Goal: Entertainment & Leisure: Consume media (video, audio)

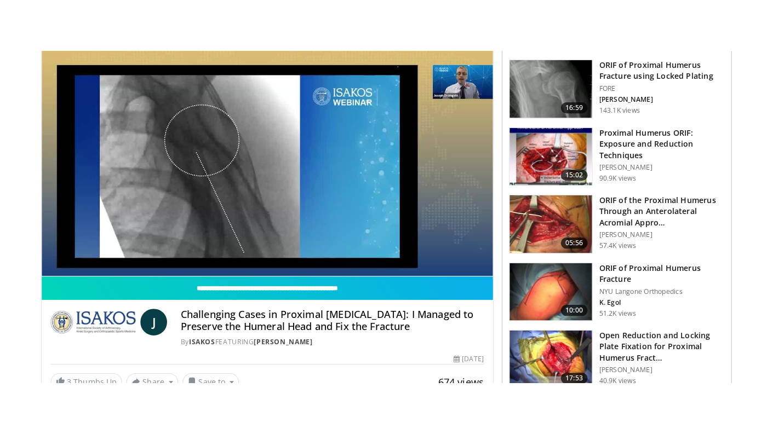
scroll to position [114, 0]
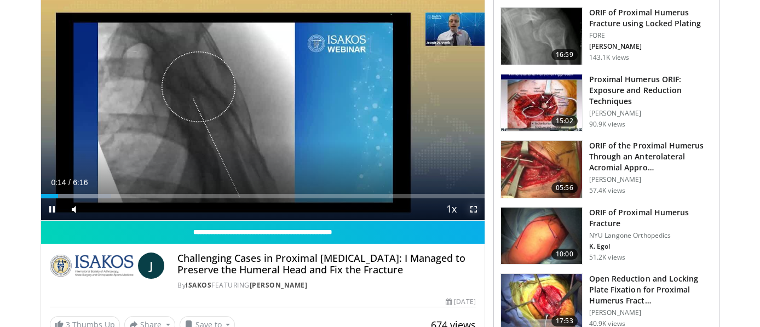
click at [474, 209] on span "Video Player" at bounding box center [474, 209] width 22 height 22
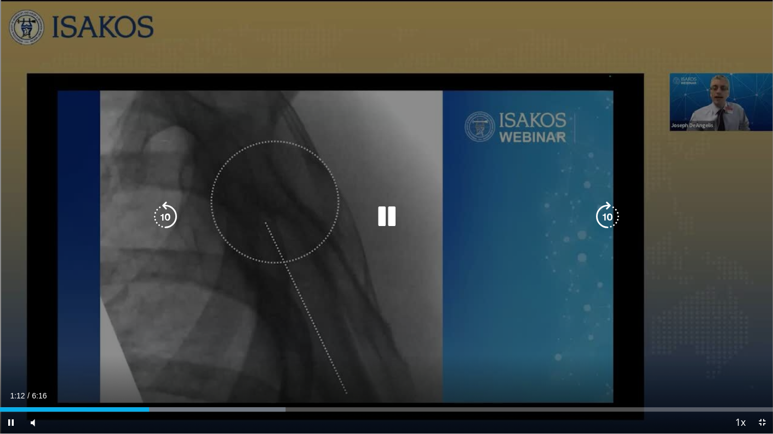
click at [414, 281] on div "10 seconds Tap to unmute" at bounding box center [386, 217] width 773 height 434
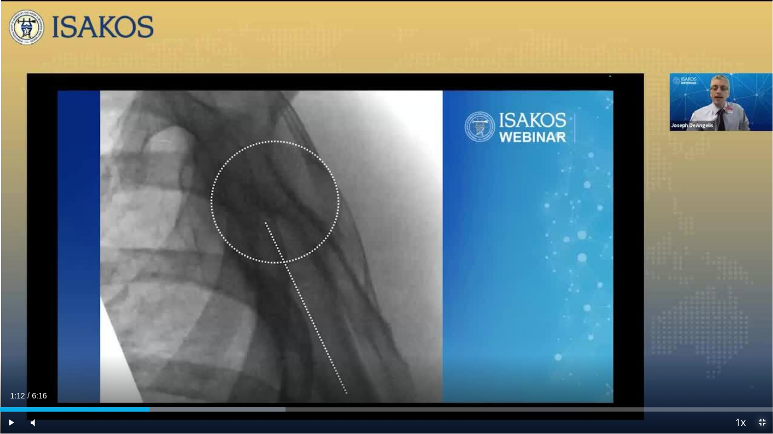
click at [760, 326] on span "Video Player" at bounding box center [762, 423] width 22 height 22
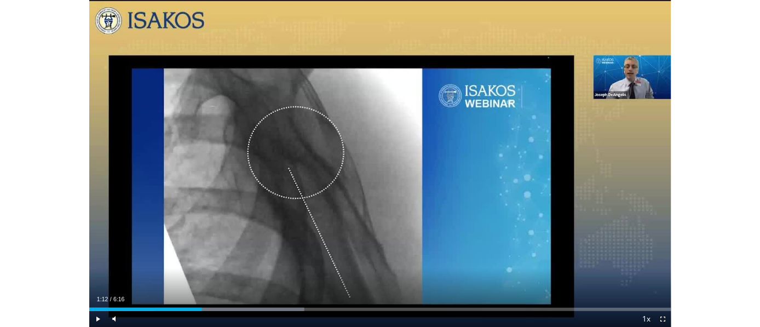
scroll to position [364, 0]
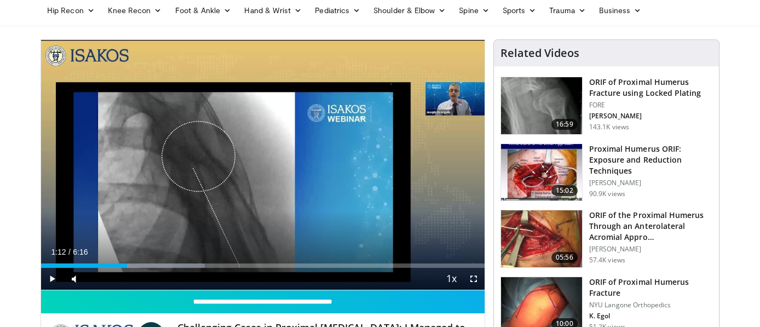
scroll to position [41, 0]
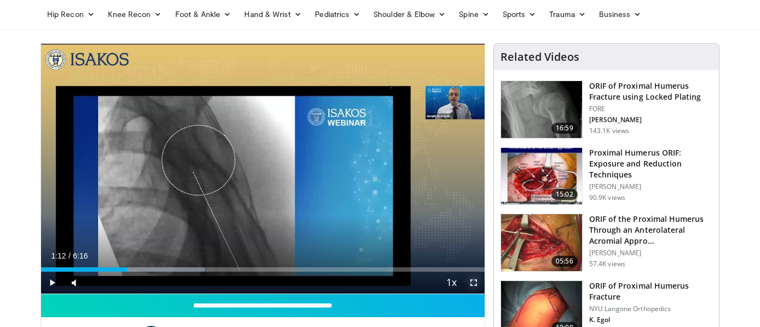
click at [473, 282] on span "Video Player" at bounding box center [474, 283] width 22 height 22
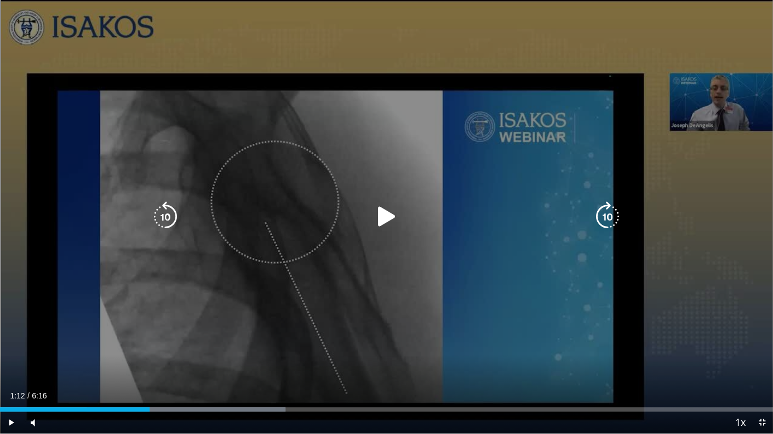
click at [468, 317] on div "10 seconds Tap to unmute" at bounding box center [386, 217] width 773 height 434
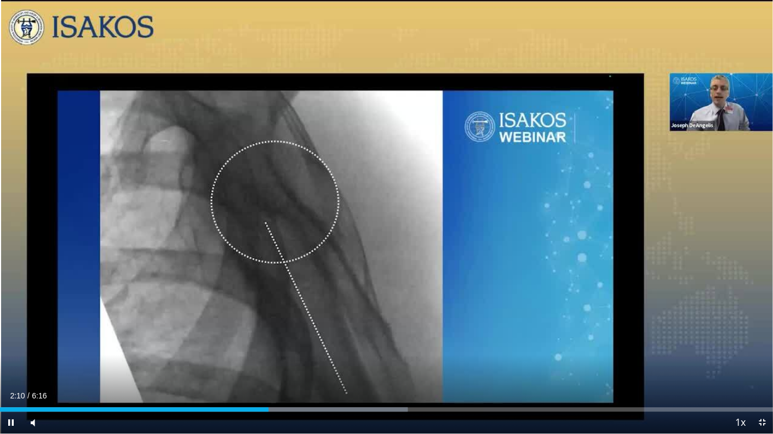
click at [468, 317] on div "10 seconds Tap to unmute" at bounding box center [386, 217] width 773 height 434
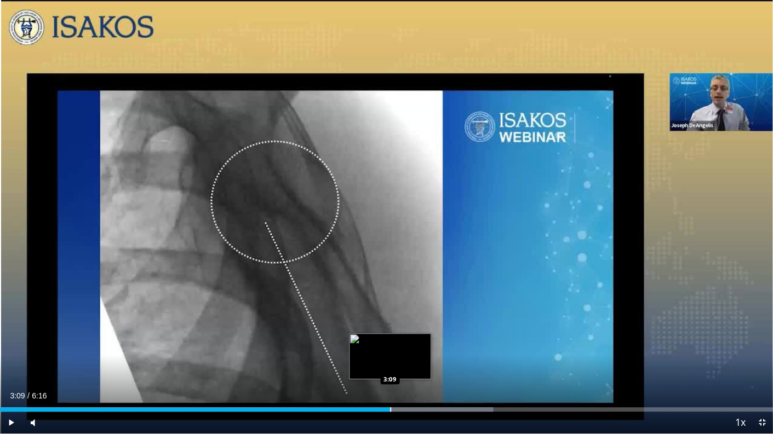
click at [390, 326] on div "Progress Bar" at bounding box center [390, 410] width 1 height 4
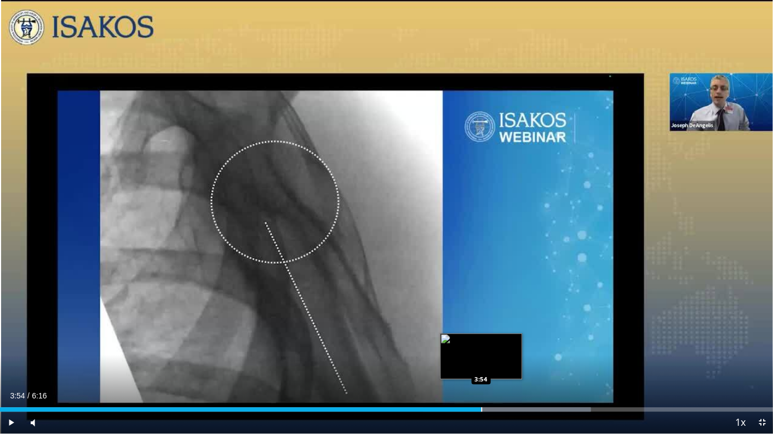
click at [481, 326] on div "Progress Bar" at bounding box center [481, 410] width 1 height 4
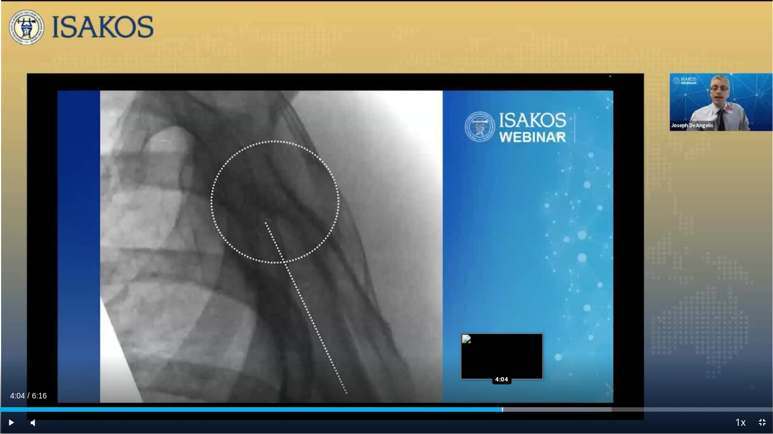
click at [502, 326] on div "Progress Bar" at bounding box center [502, 410] width 1 height 4
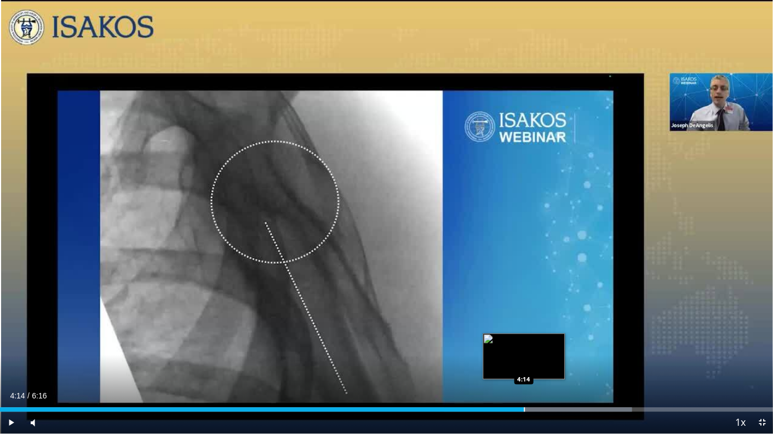
click at [524, 326] on div "Progress Bar" at bounding box center [524, 410] width 1 height 4
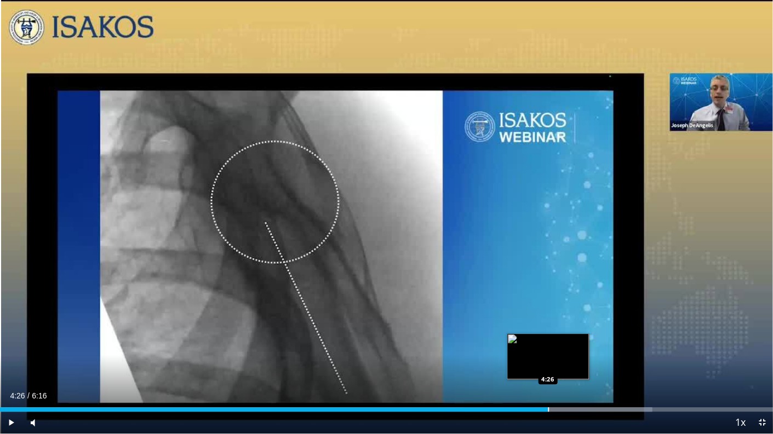
click at [548, 326] on div "Progress Bar" at bounding box center [548, 410] width 1 height 4
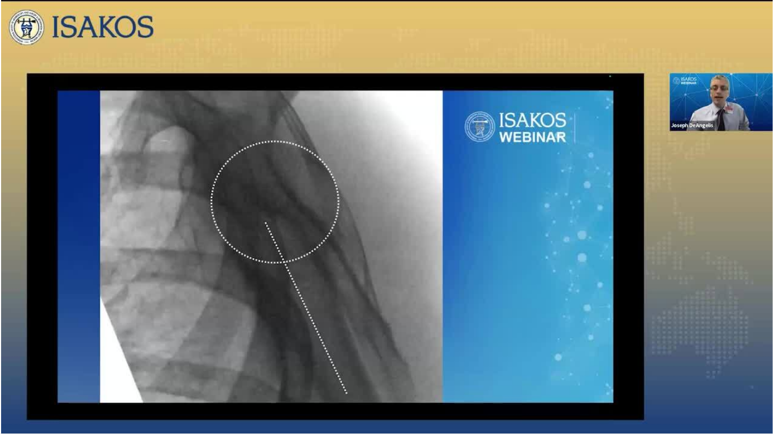
click at [577, 326] on video-js "**********" at bounding box center [386, 217] width 773 height 434
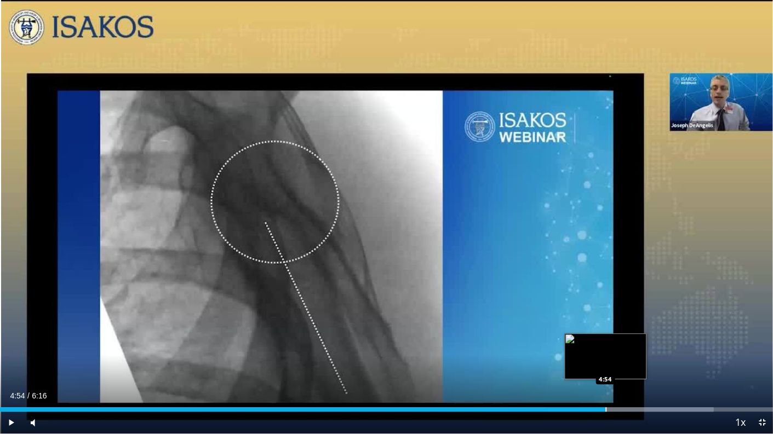
click at [605, 326] on div "Progress Bar" at bounding box center [605, 410] width 1 height 4
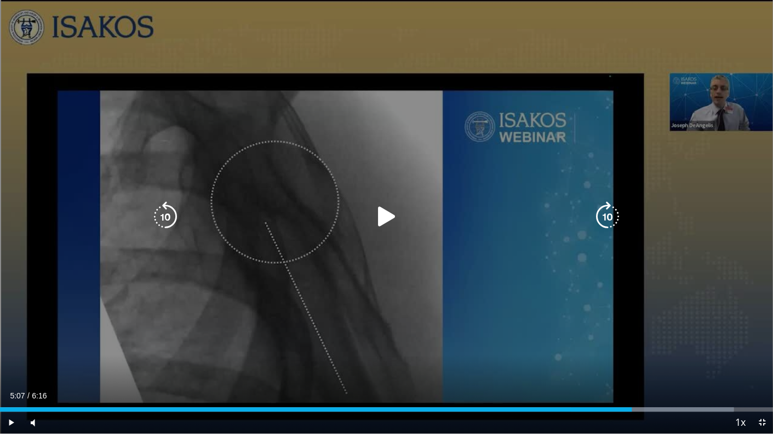
click at [632, 326] on div "Progress Bar" at bounding box center [652, 410] width 162 height 4
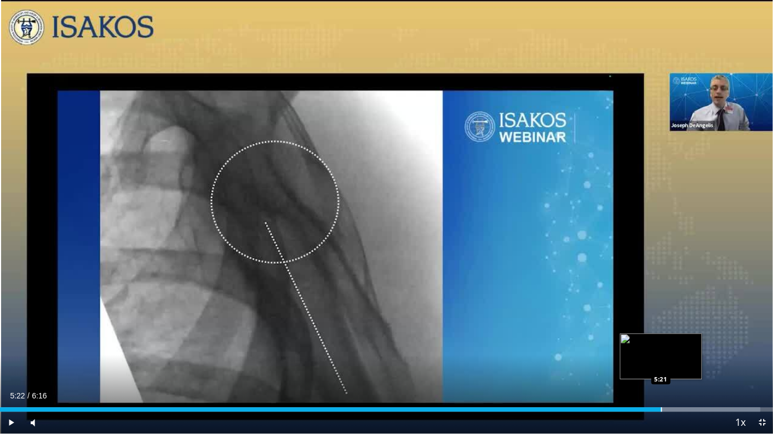
click at [662, 326] on div "Progress Bar" at bounding box center [682, 410] width 156 height 4
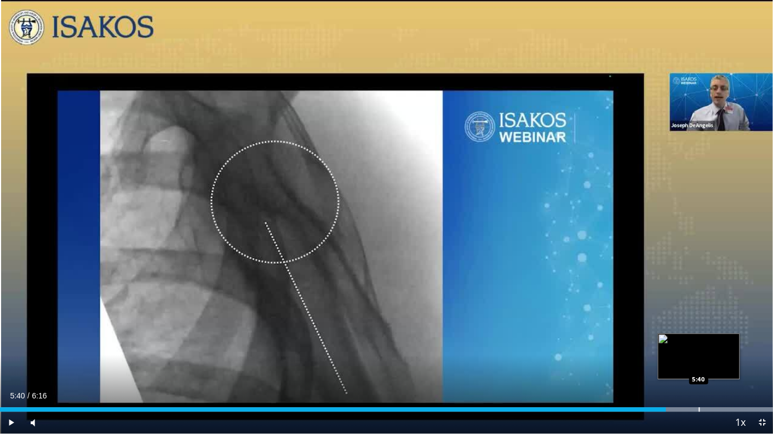
click at [699, 326] on div "Progress Bar" at bounding box center [698, 410] width 1 height 4
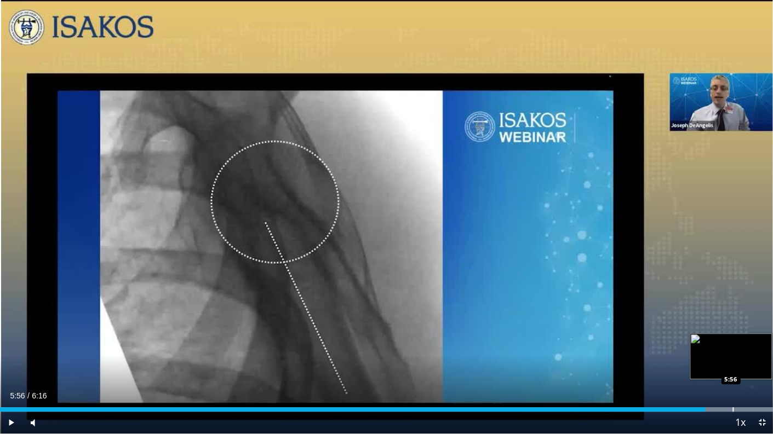
click at [732, 326] on div "Progress Bar" at bounding box center [732, 410] width 1 height 4
click at [750, 326] on div "Progress Bar" at bounding box center [750, 410] width 1 height 4
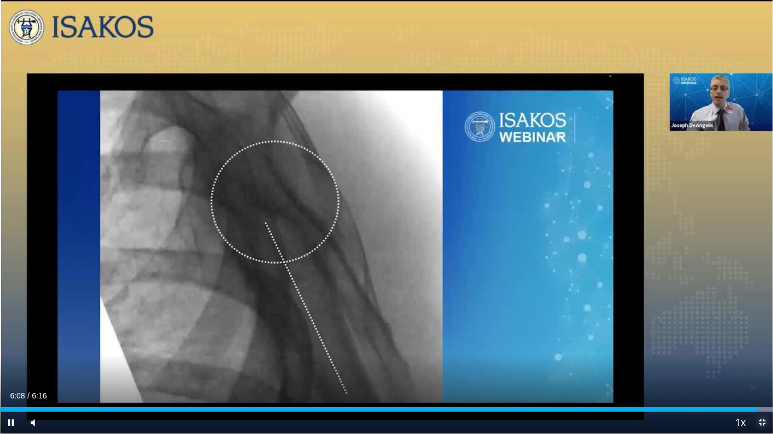
click at [760, 326] on span "Video Player" at bounding box center [762, 423] width 22 height 22
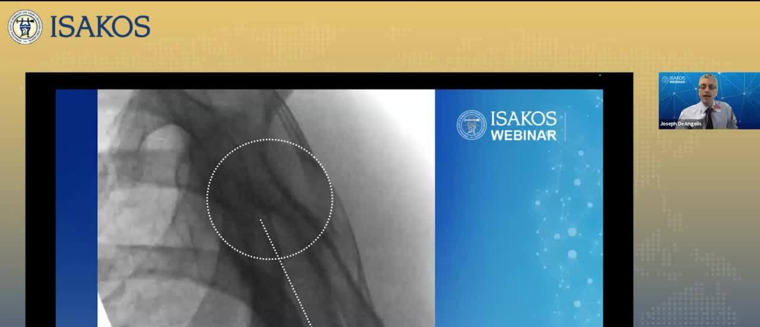
scroll to position [157, 0]
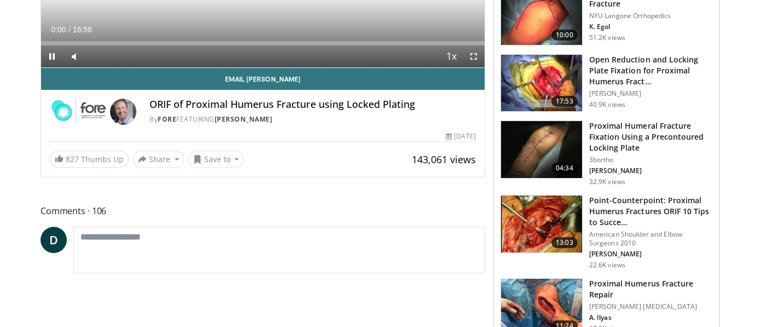
scroll to position [268, 0]
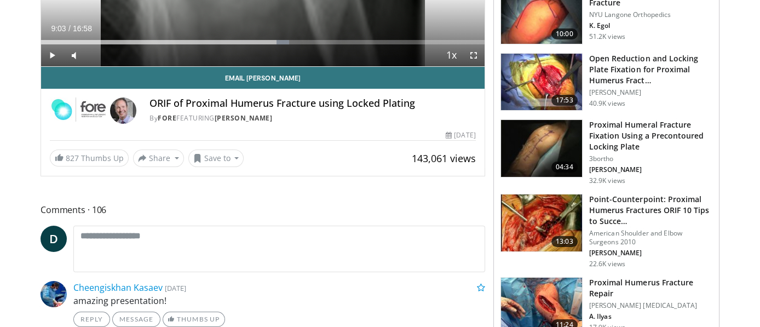
click at [655, 282] on h3 "Proximal Humerus Fracture Repair" at bounding box center [650, 288] width 123 height 22
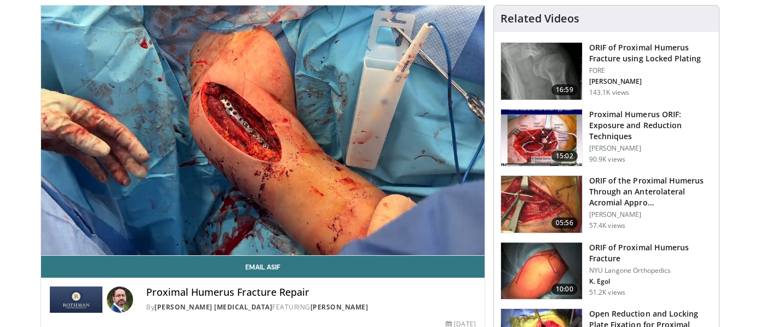
scroll to position [77, 0]
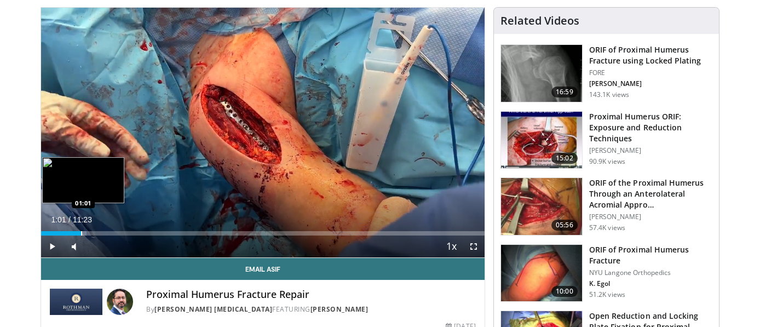
click at [81, 231] on div "Progress Bar" at bounding box center [81, 233] width 1 height 4
click at [48, 234] on div "Progress Bar" at bounding box center [48, 233] width 1 height 4
click at [41, 233] on div "Progress Bar" at bounding box center [41, 233] width 1 height 4
click at [42, 233] on div "Progress Bar" at bounding box center [42, 233] width 1 height 4
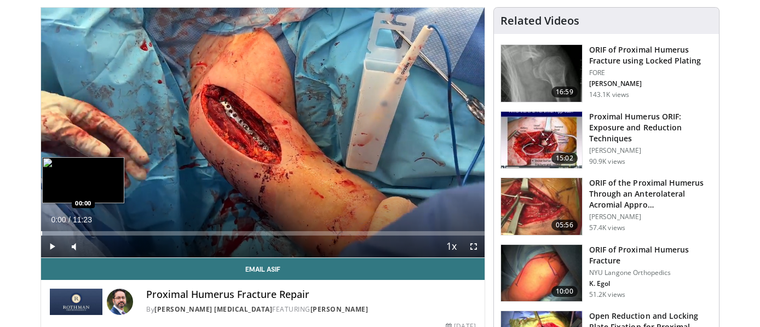
click at [41, 233] on div "Progress Bar" at bounding box center [41, 233] width 1 height 4
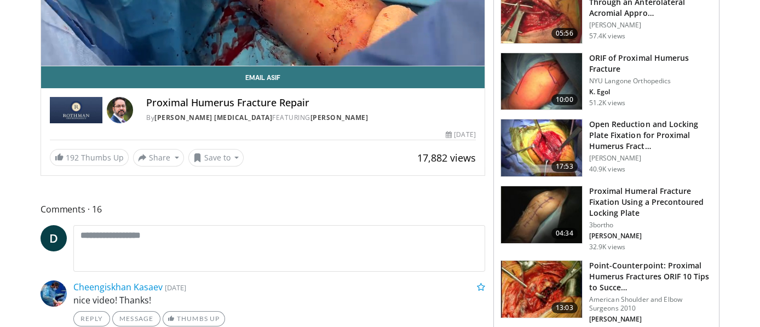
scroll to position [267, 0]
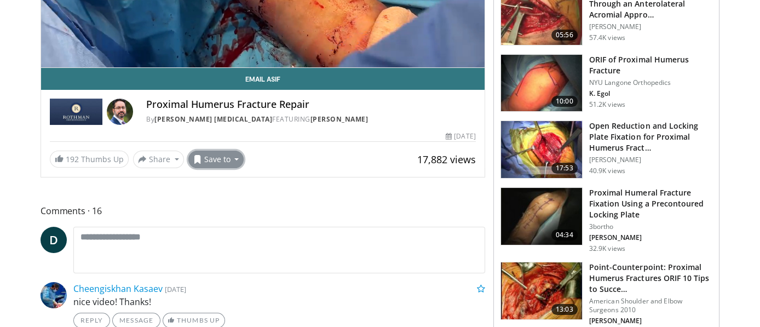
click at [208, 160] on button "Save to" at bounding box center [216, 160] width 56 height 18
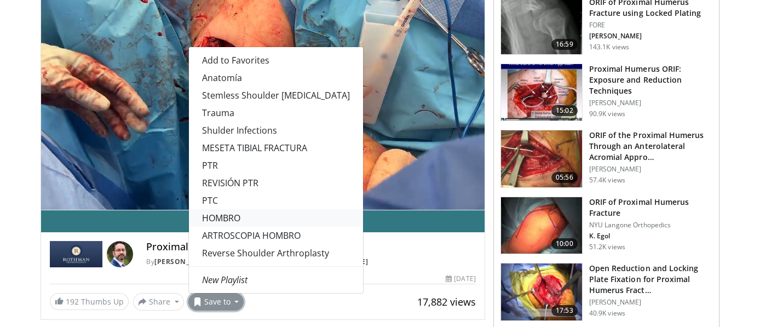
scroll to position [120, 0]
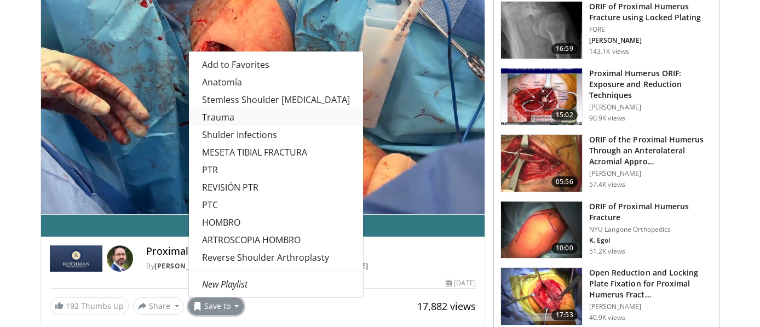
click at [223, 116] on link "Trauma" at bounding box center [276, 117] width 174 height 18
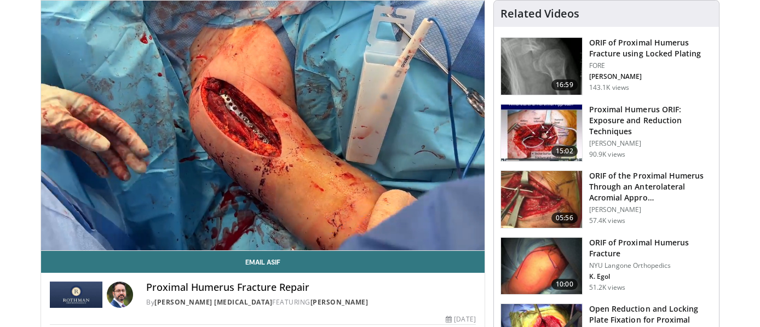
scroll to position [157, 0]
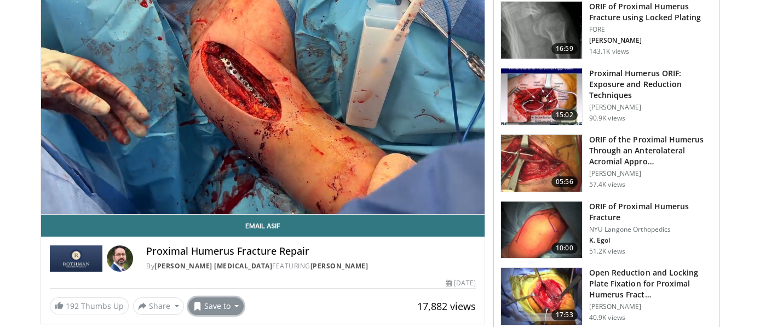
click at [216, 306] on button "Save to" at bounding box center [216, 306] width 56 height 18
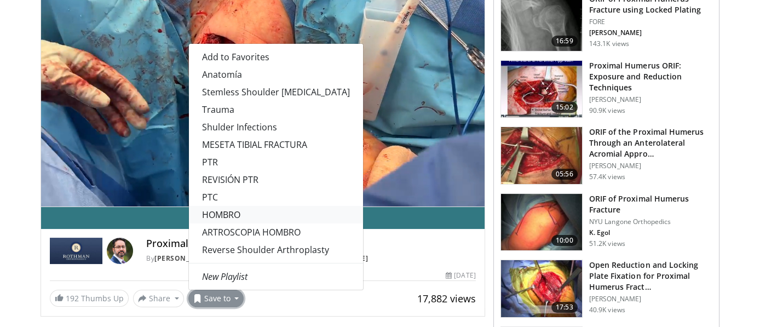
click at [233, 218] on link "HOMBRO" at bounding box center [276, 215] width 174 height 18
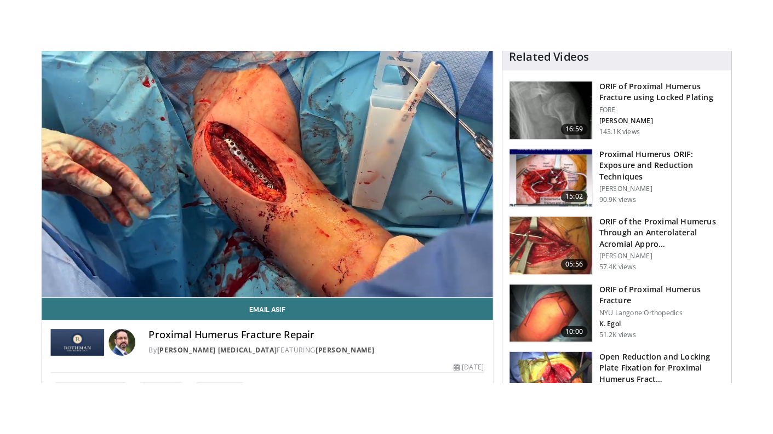
scroll to position [89, 0]
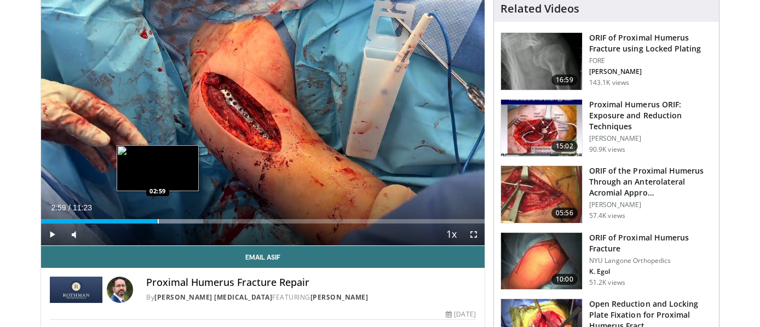
click at [158, 220] on div "Progress Bar" at bounding box center [158, 221] width 1 height 4
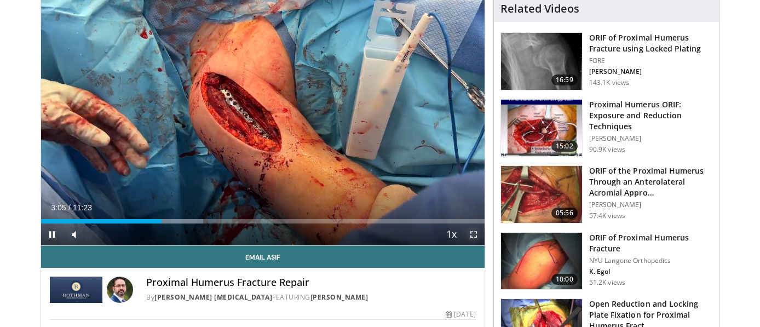
click at [472, 232] on span "Video Player" at bounding box center [474, 234] width 22 height 22
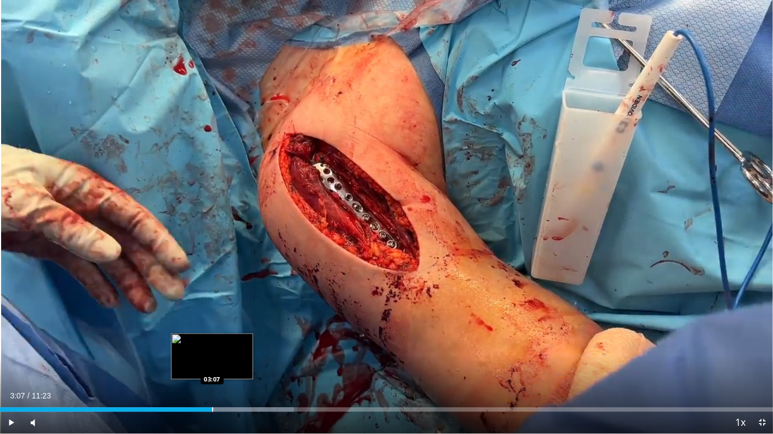
click at [211, 326] on div "Loaded : 37.99% 03:07 03:07" at bounding box center [386, 410] width 773 height 4
click at [198, 326] on div "Progress Bar" at bounding box center [198, 410] width 1 height 4
click at [186, 326] on div "Loaded : 37.99% 02:44 02:44" at bounding box center [386, 410] width 773 height 4
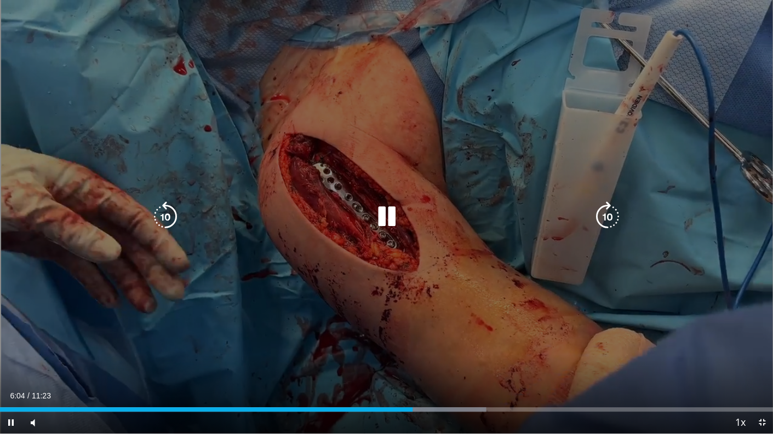
click at [337, 317] on div "10 seconds Tap to unmute" at bounding box center [386, 217] width 773 height 434
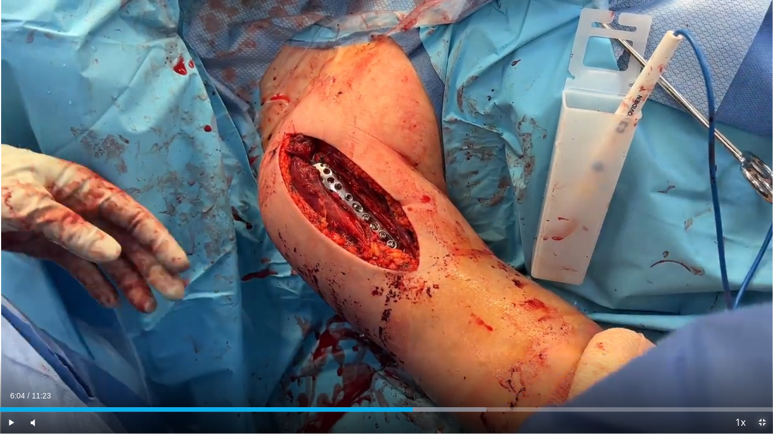
click at [760, 326] on span "Video Player" at bounding box center [762, 423] width 22 height 22
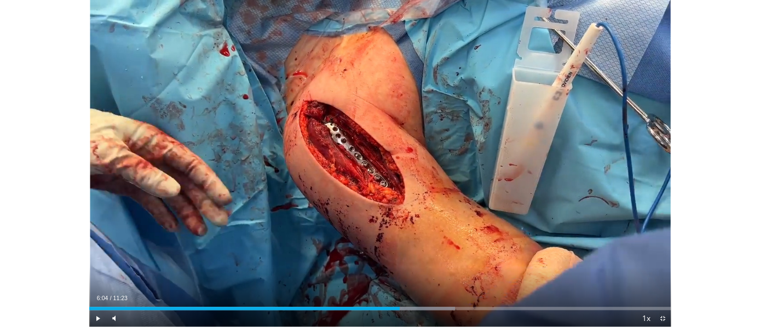
scroll to position [340, 0]
